Goal: Use online tool/utility: Use online tool/utility

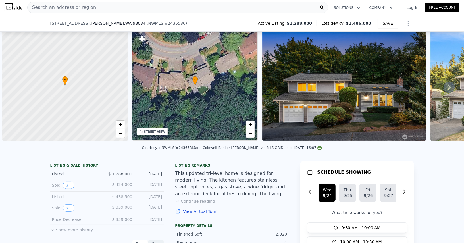
scroll to position [0, 134]
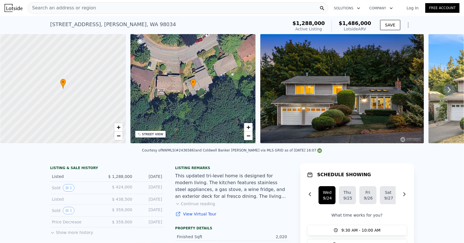
click at [121, 10] on div "Search an address or region" at bounding box center [177, 7] width 301 height 11
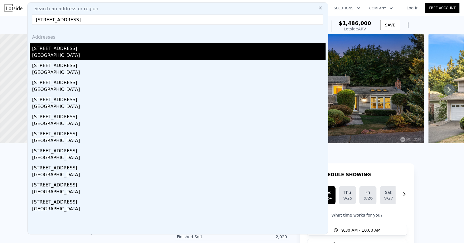
type input "[STREET_ADDRESS]"
click at [79, 56] on div "[GEOGRAPHIC_DATA]" at bounding box center [178, 56] width 293 height 8
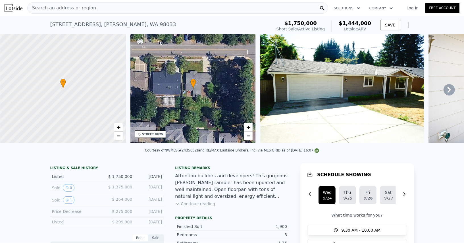
click at [185, 0] on nav "Search an address or region Solutions Company Open main menu Log In Free Account" at bounding box center [232, 8] width 464 height 16
click at [185, 9] on div "Search an address or region" at bounding box center [177, 7] width 301 height 11
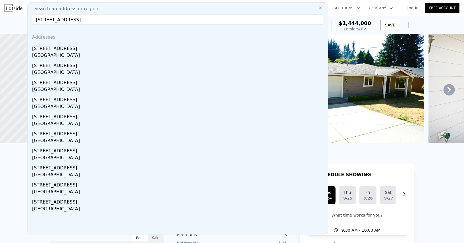
type input "[STREET_ADDRESS]"
click at [134, 51] on div "[STREET_ADDRESS]" at bounding box center [178, 47] width 293 height 9
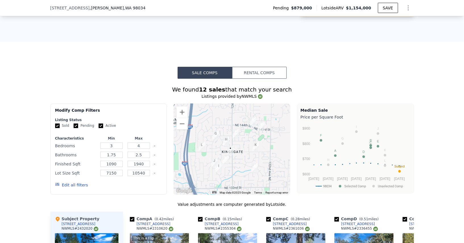
scroll to position [479, 0]
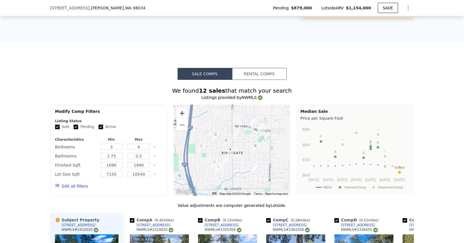
click at [185, 112] on button "Zoom in" at bounding box center [181, 113] width 11 height 11
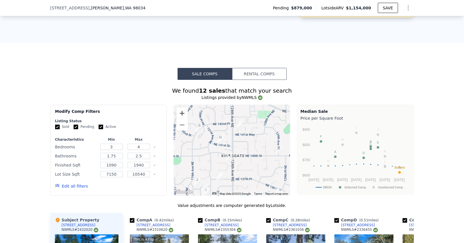
click at [185, 112] on button "Zoom in" at bounding box center [181, 113] width 11 height 11
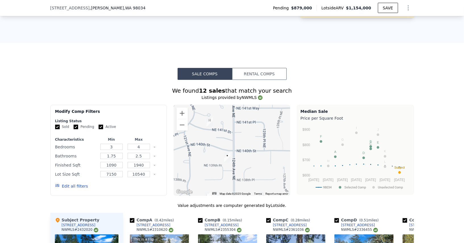
drag, startPoint x: 243, startPoint y: 169, endPoint x: 244, endPoint y: 154, distance: 14.8
click at [244, 154] on div at bounding box center [232, 150] width 116 height 91
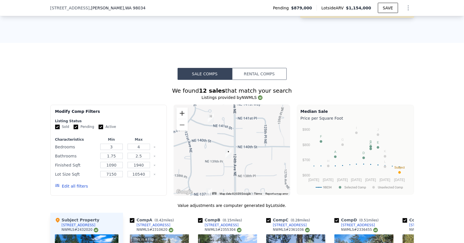
click at [181, 109] on button "Zoom in" at bounding box center [181, 113] width 11 height 11
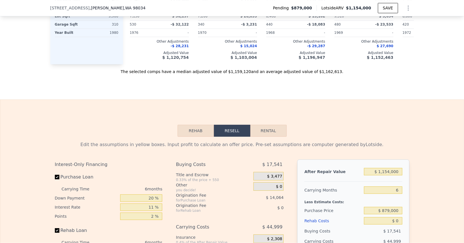
scroll to position [935, 0]
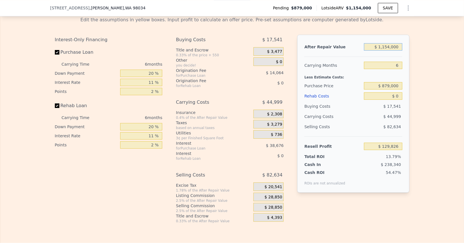
click at [390, 43] on input "$ 1,154,000" at bounding box center [383, 46] width 38 height 7
type input "$ 1"
type input "-$ 939,781"
type input "$ 12"
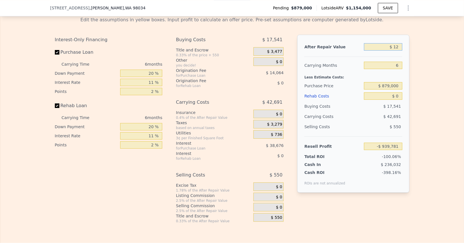
type input "-$ 939,770"
type input "$ 1,200"
type input "-$ 938,669"
type input "$ 120,000"
type input "-$ 828,558"
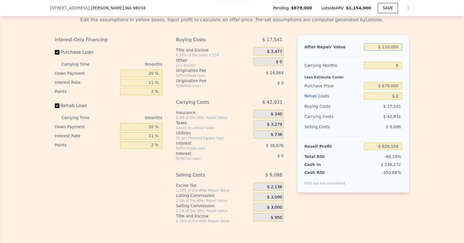
type input "$ 1,200,000"
type input "$ 172,462"
type input "$ 1,200,000"
click at [398, 62] on input "6" at bounding box center [383, 65] width 38 height 7
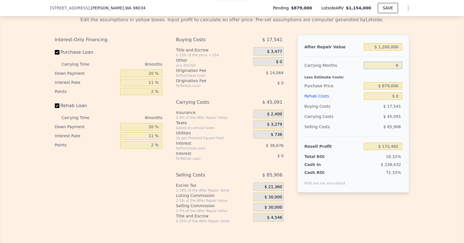
type input "4"
type input "$ 187,493"
type input "5"
type input "$ 179,977"
type input "5"
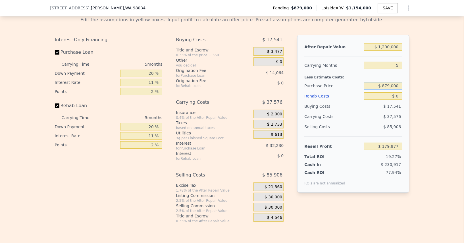
click at [385, 82] on input "$ 879,000" at bounding box center [383, 85] width 38 height 7
type input "$ 850,000"
click at [137, 70] on input "20 %" at bounding box center [141, 73] width 42 height 7
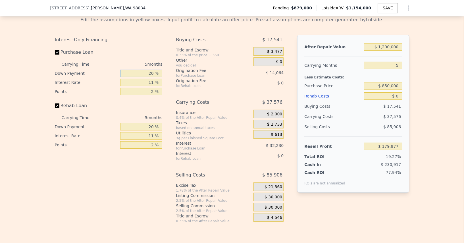
type input "$ 210,602"
click at [137, 70] on input "20 %" at bounding box center [141, 73] width 42 height 7
type input "1 %"
type input "$ 199,967"
type input "10 %"
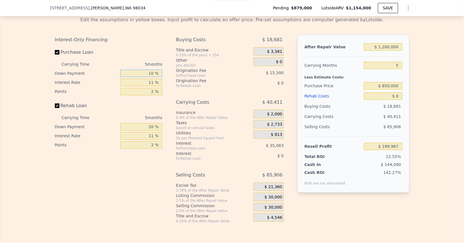
type input "$ 205,002"
type input "10 %"
click at [138, 79] on input "11 %" at bounding box center [141, 82] width 42 height 7
type input "1 %"
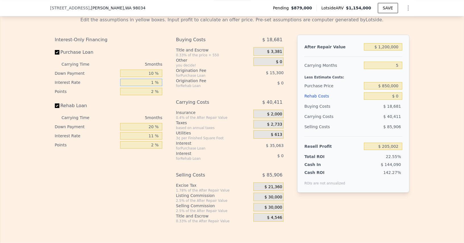
type input "$ 236,877"
type input "10 %"
type input "$ 208,192"
type input "10.5 %"
type input "$ 206,597"
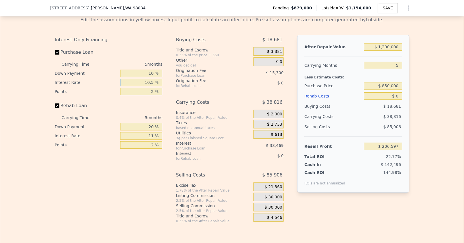
type input "10.5 %"
click at [143, 88] on input "2 %" at bounding box center [141, 91] width 42 height 7
type input "1 %"
type input "$ 214,247"
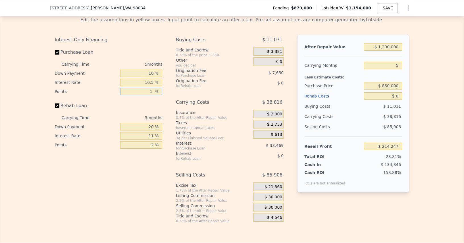
type input "1.5 %"
type input "$ 210,422"
type input "1.5 %"
click at [145, 123] on input "20 %" at bounding box center [141, 126] width 42 height 7
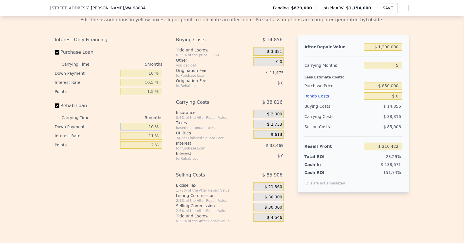
type input "10 %"
click at [148, 132] on input "11 %" at bounding box center [141, 135] width 42 height 7
type input "10.5 %"
click at [151, 141] on input "2 %" at bounding box center [141, 144] width 42 height 7
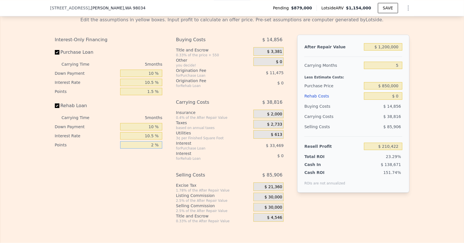
click at [151, 141] on input "2 %" at bounding box center [141, 144] width 42 height 7
type input "1.75 %"
click at [153, 88] on input "1.5 %" at bounding box center [141, 91] width 42 height 7
type input "1. %"
type input "$ 214,247"
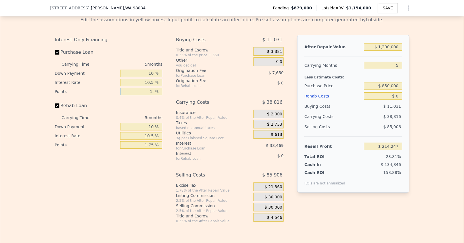
type input "1.7 %"
type input "$ 208,892"
type input "1.75 %"
type input "$ 208,509"
type input "1.75 %"
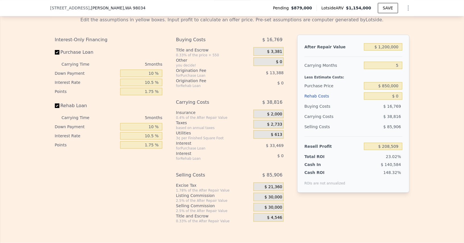
click at [152, 156] on div "Interest-Only Financing Purchase Loan Carrying Time 5 months Down Payment 10 % …" at bounding box center [111, 129] width 112 height 189
click at [271, 205] on span "$ 30,000" at bounding box center [273, 207] width 18 height 5
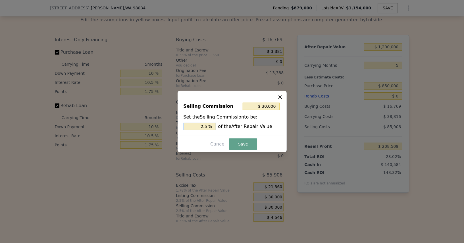
click at [197, 125] on input "2.5 %" at bounding box center [199, 126] width 32 height 7
type input "$ 12,000"
type input "1 %"
click at [239, 144] on button "Save" at bounding box center [243, 143] width 28 height 11
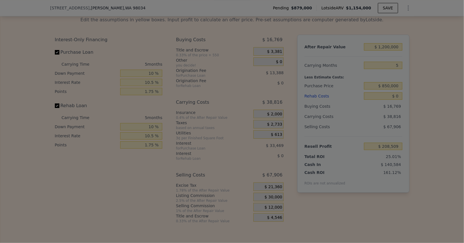
type input "$ 226,509"
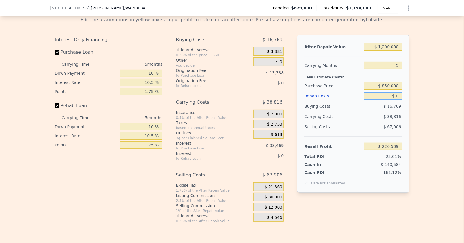
click at [396, 92] on input "$ 0" at bounding box center [383, 95] width 38 height 7
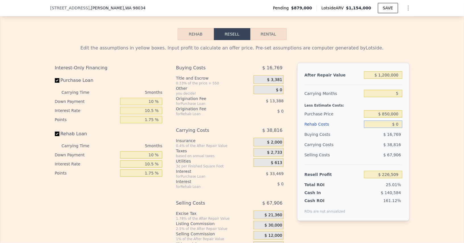
scroll to position [911, 0]
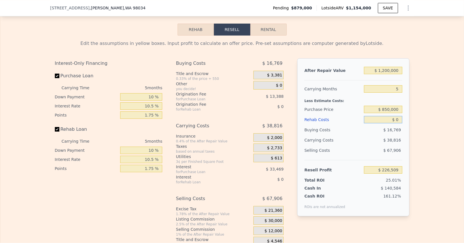
type input "$ 1"
type input "$ 226,508"
type input "$ 14"
type input "$ 226,495"
type input "$ 1,400"
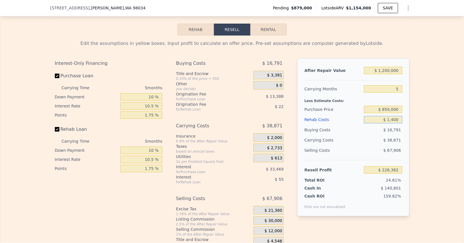
type input "$ 225,032"
type input "$ 140,000"
type input "$ 78,789"
type input "$ 140,000"
click at [434, 144] on div "Edit the assumptions in yellow boxes. Input profit to calculate an offer price.…" at bounding box center [231, 140] width 463 height 211
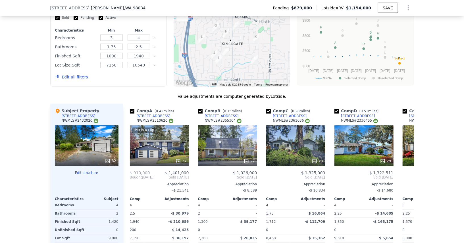
scroll to position [589, 0]
